Goal: Task Accomplishment & Management: Manage account settings

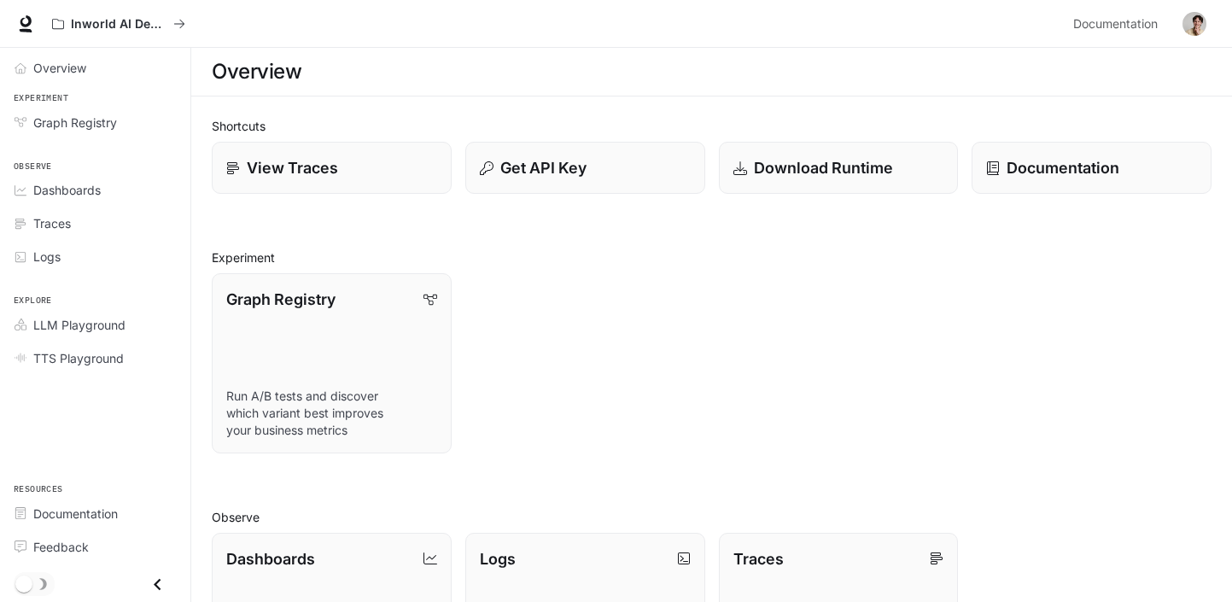
click at [1200, 25] on img "button" at bounding box center [1195, 24] width 24 height 24
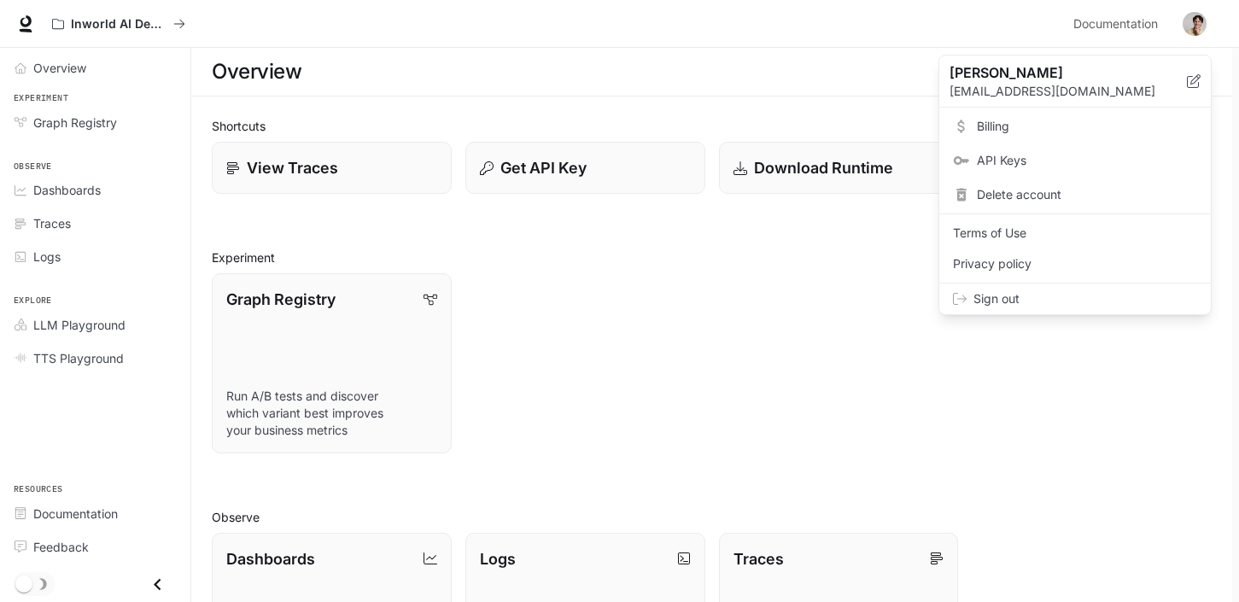
click at [1025, 121] on span "Billing" at bounding box center [1087, 126] width 220 height 17
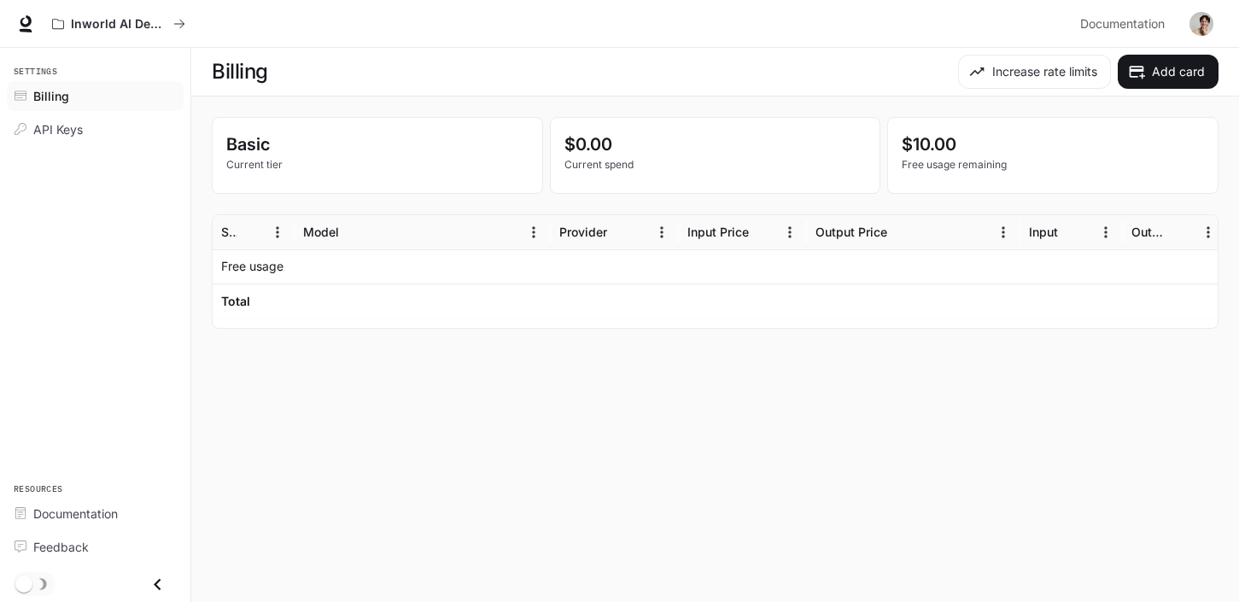
click at [155, 581] on icon "Close drawer" at bounding box center [157, 584] width 23 height 23
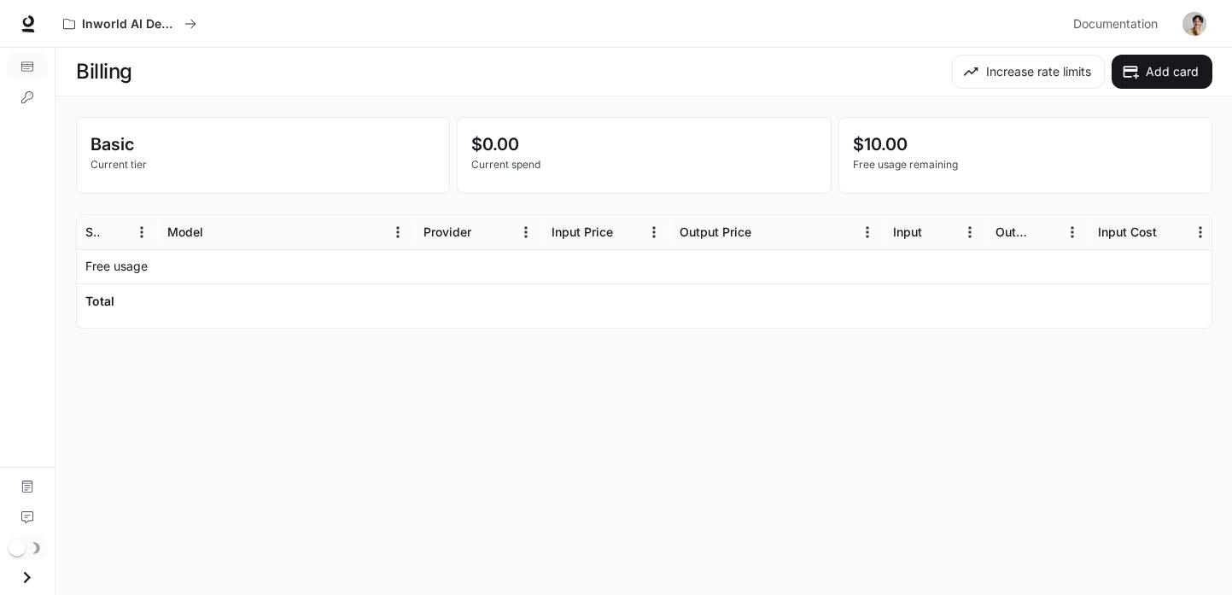
click at [27, 571] on icon "Open drawer" at bounding box center [26, 577] width 23 height 23
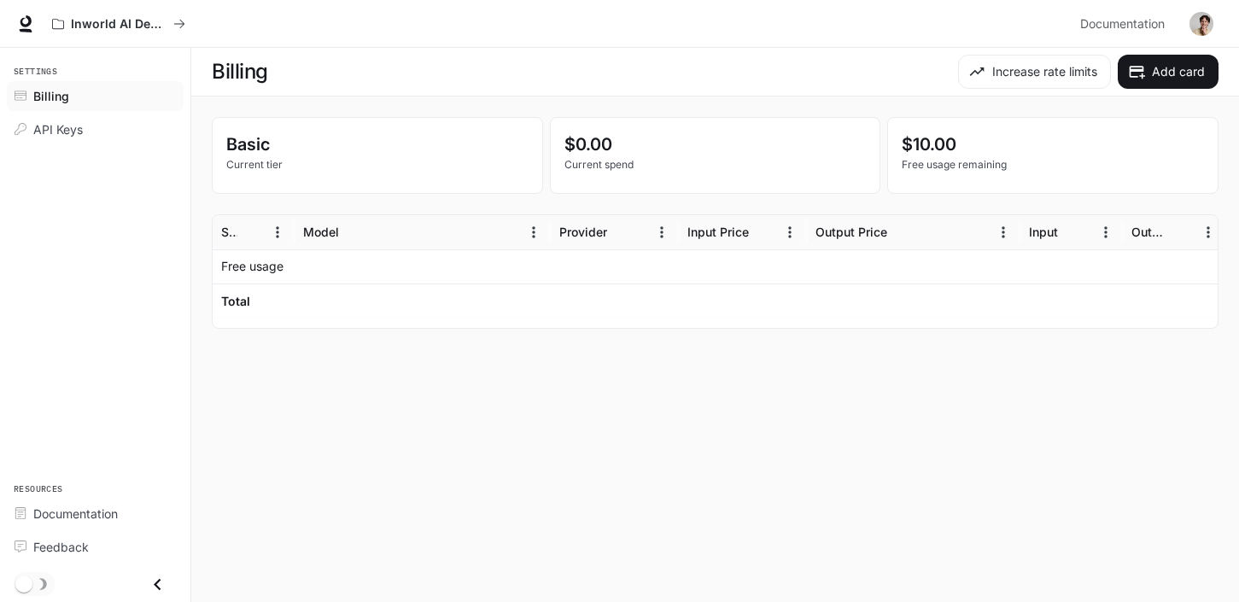
click at [264, 150] on p "Basic" at bounding box center [377, 145] width 302 height 26
click at [630, 149] on p "$0.00" at bounding box center [715, 145] width 302 height 26
click at [956, 159] on p "Free usage remaining" at bounding box center [1053, 164] width 302 height 15
click at [1057, 66] on button "Increase rate limits" at bounding box center [1034, 72] width 153 height 34
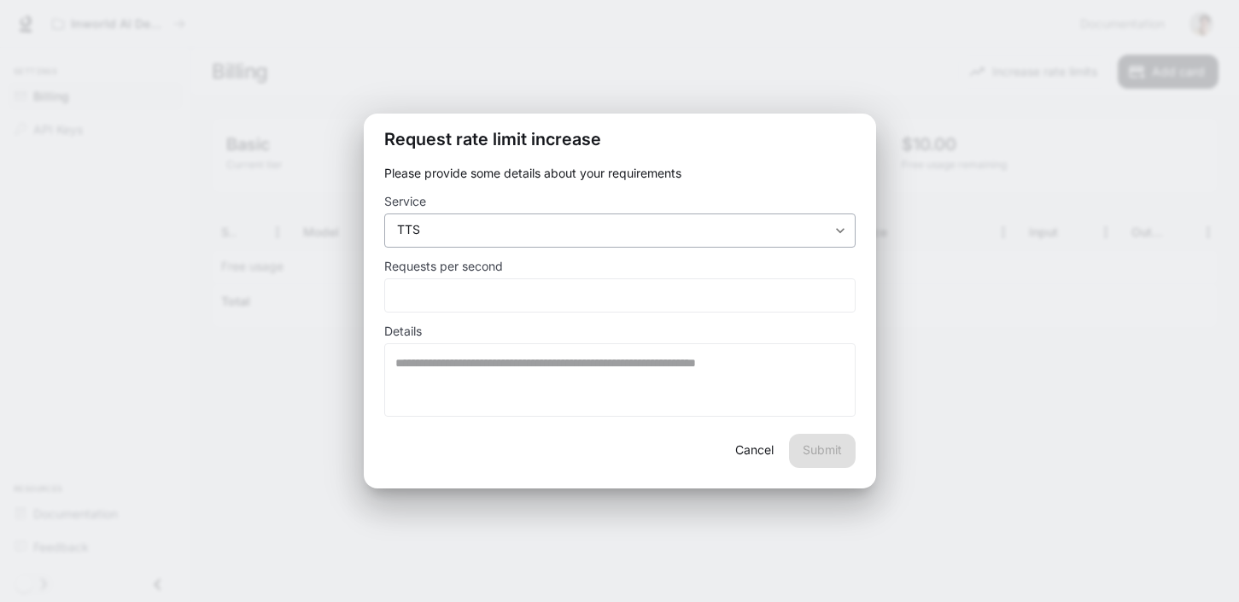
click at [632, 224] on body "**********" at bounding box center [619, 301] width 1239 height 602
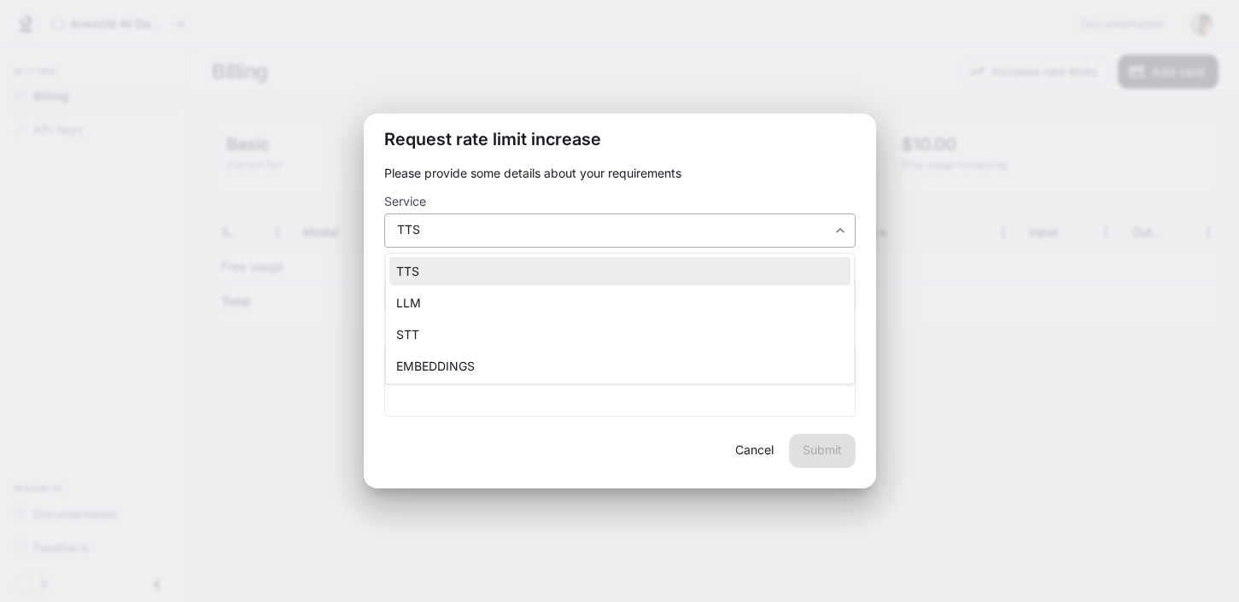
click at [632, 224] on div at bounding box center [619, 301] width 1239 height 602
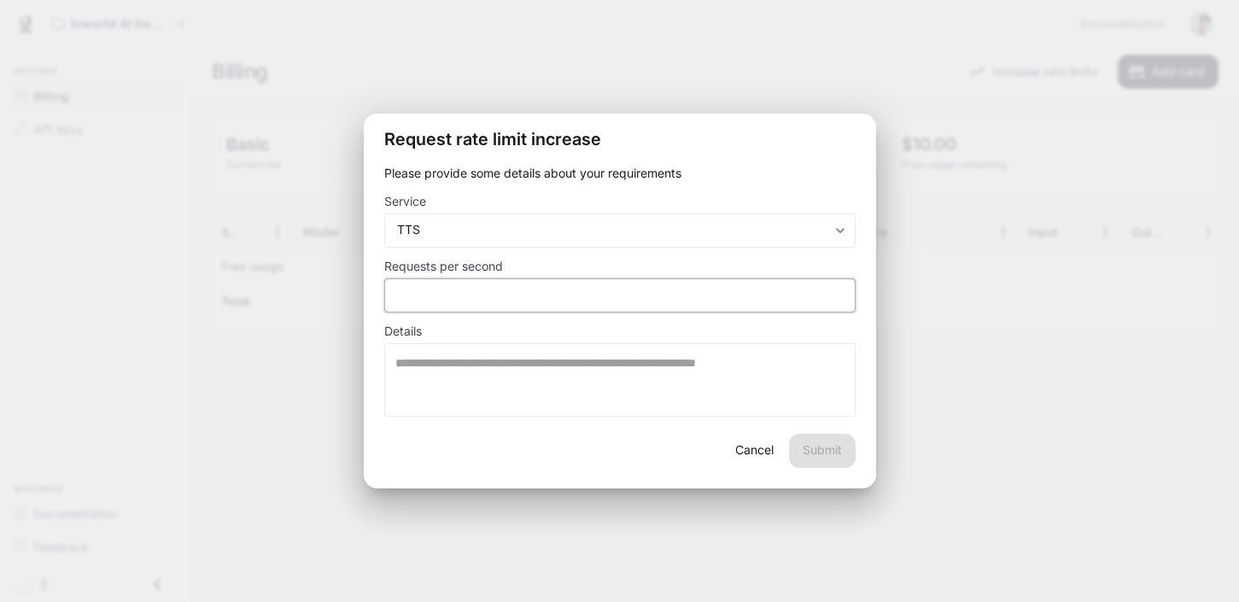
click at [560, 297] on input "*" at bounding box center [620, 294] width 470 height 17
click at [568, 355] on textarea at bounding box center [619, 379] width 449 height 51
click at [750, 441] on button "Cancel" at bounding box center [755, 451] width 55 height 34
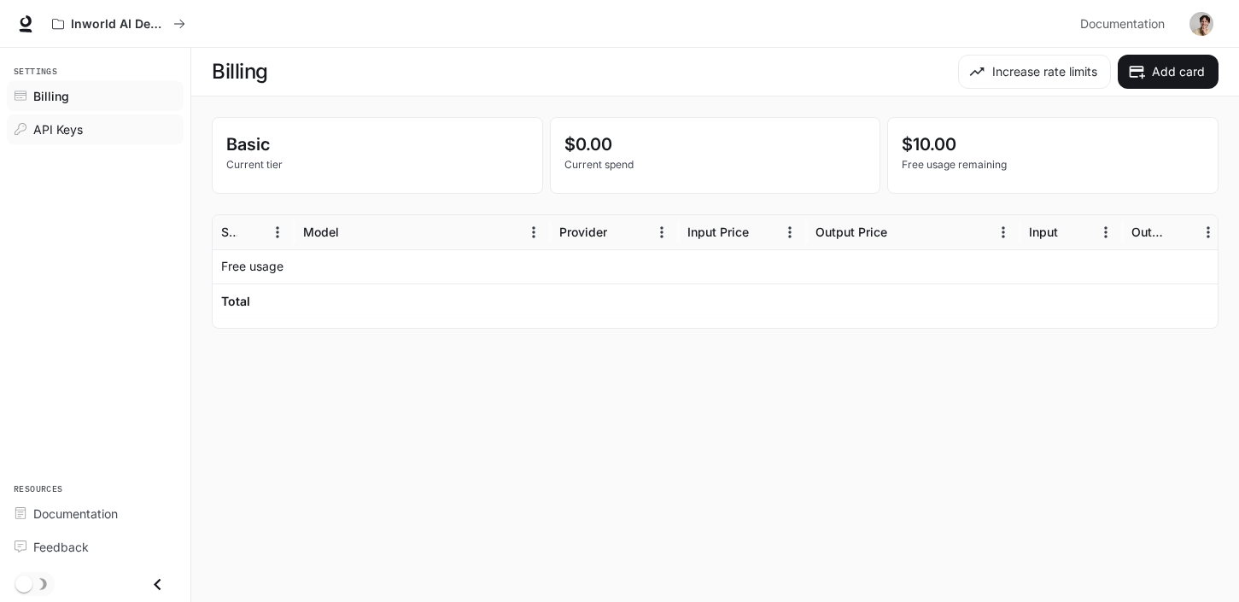
click at [94, 133] on div "API Keys" at bounding box center [104, 129] width 143 height 18
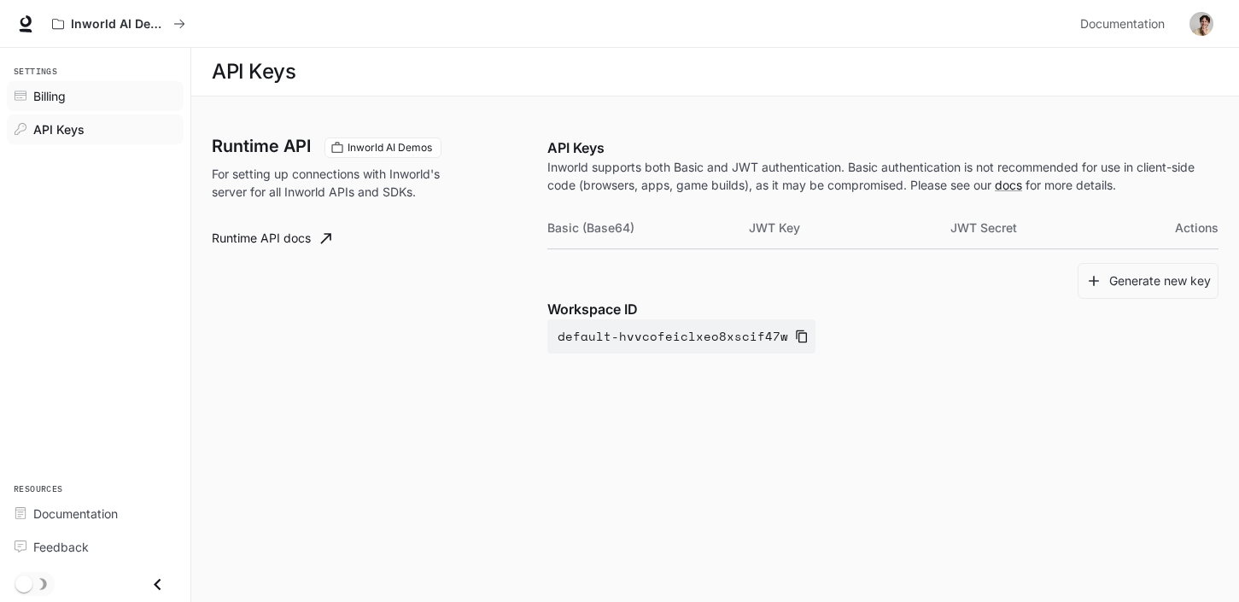
click at [93, 85] on link "Billing" at bounding box center [95, 96] width 177 height 30
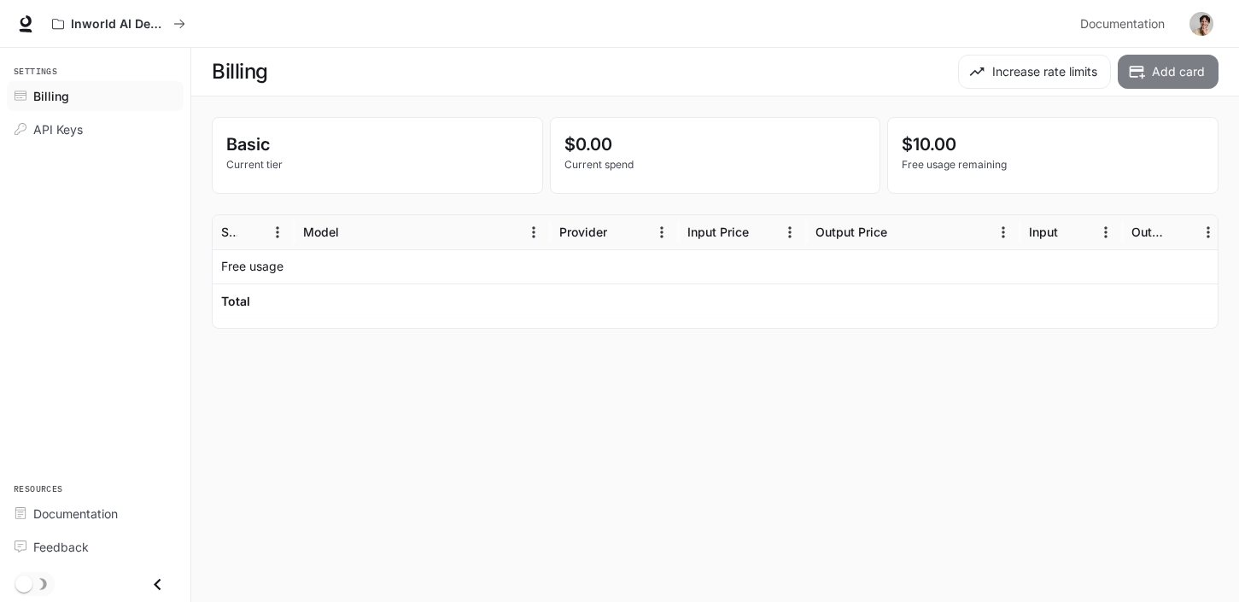
click at [1173, 73] on button "Add card" at bounding box center [1168, 72] width 101 height 34
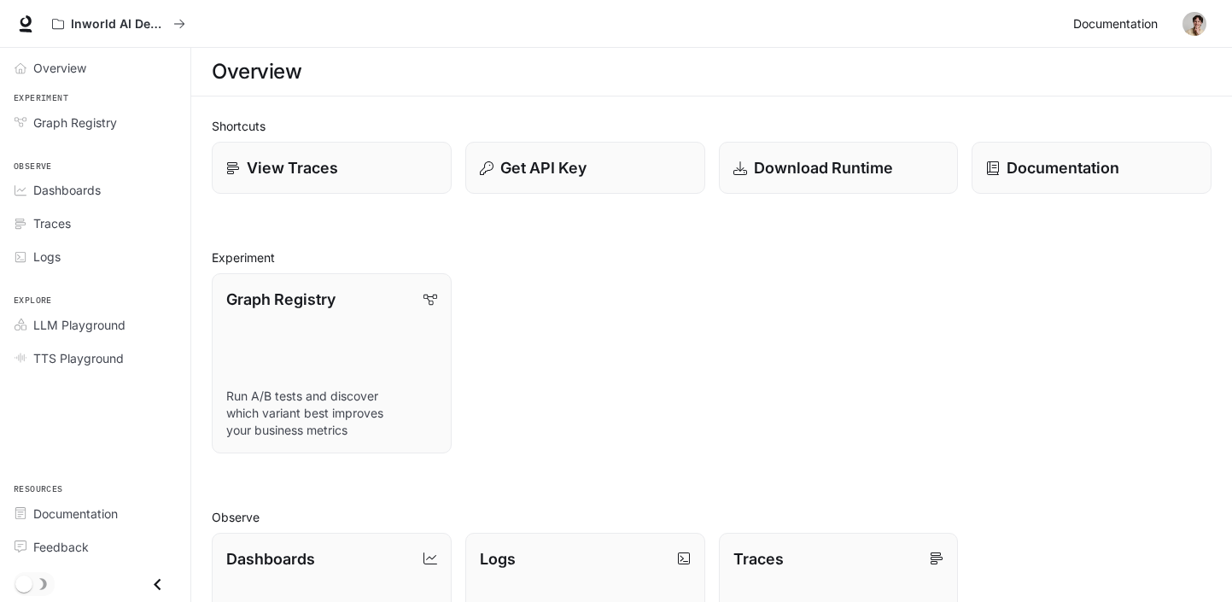
click at [1113, 20] on span "Documentation" at bounding box center [1115, 24] width 85 height 21
